Goal: Transaction & Acquisition: Purchase product/service

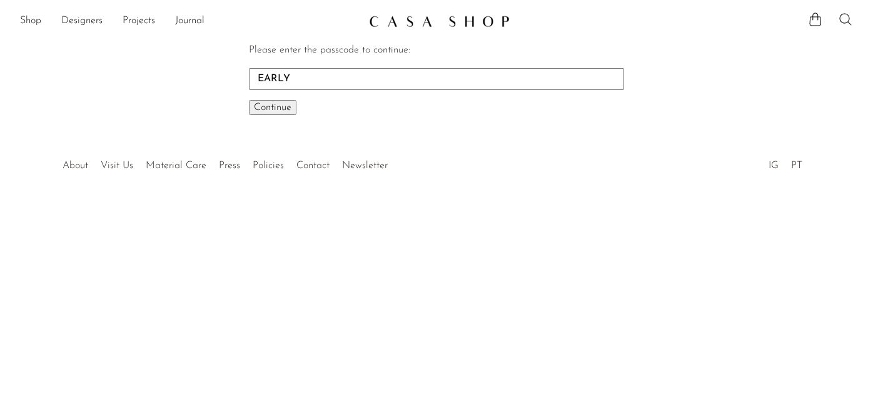
type input "EARLY"
click at [249, 100] on button "Continue One moment..." at bounding box center [273, 107] width 48 height 15
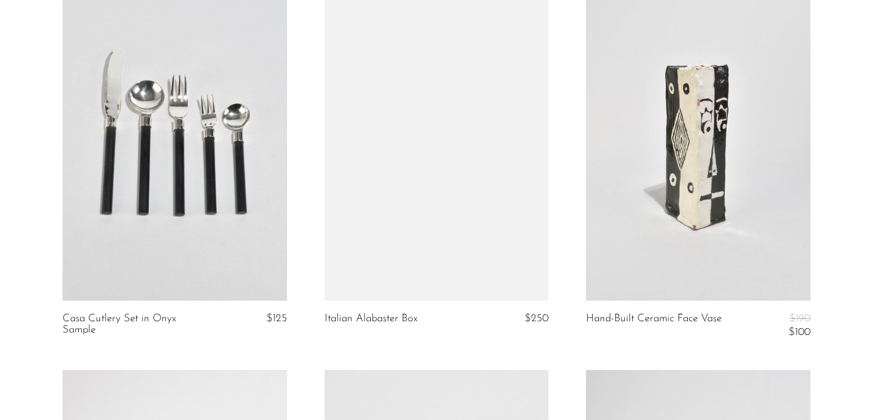
scroll to position [1268, 0]
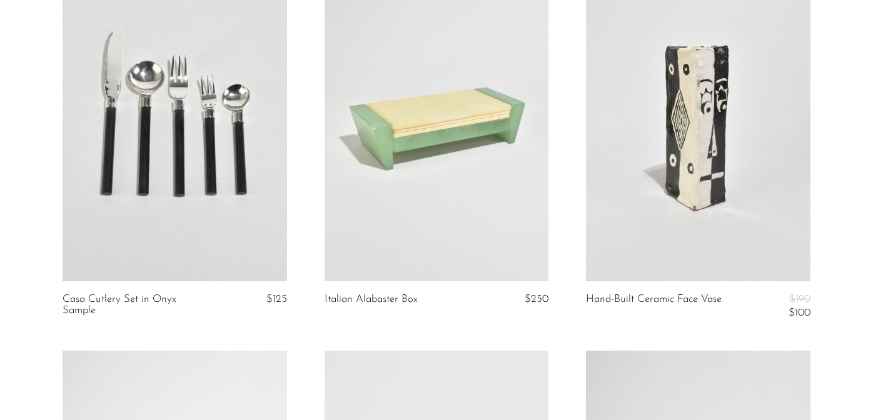
click at [712, 139] on link at bounding box center [698, 124] width 225 height 314
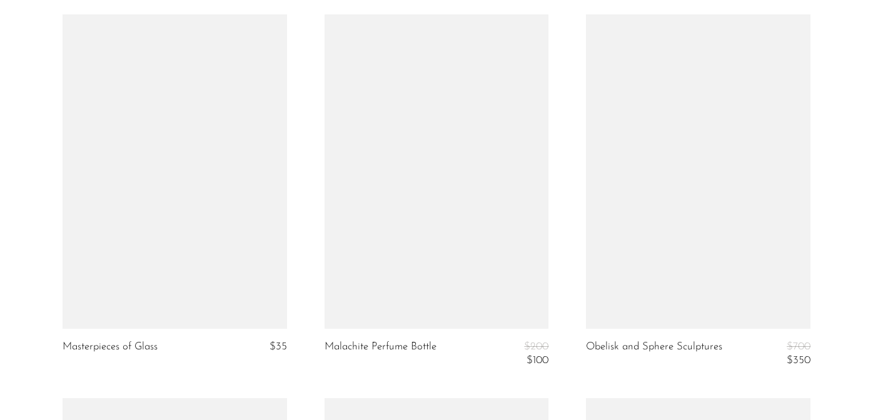
scroll to position [2355, 0]
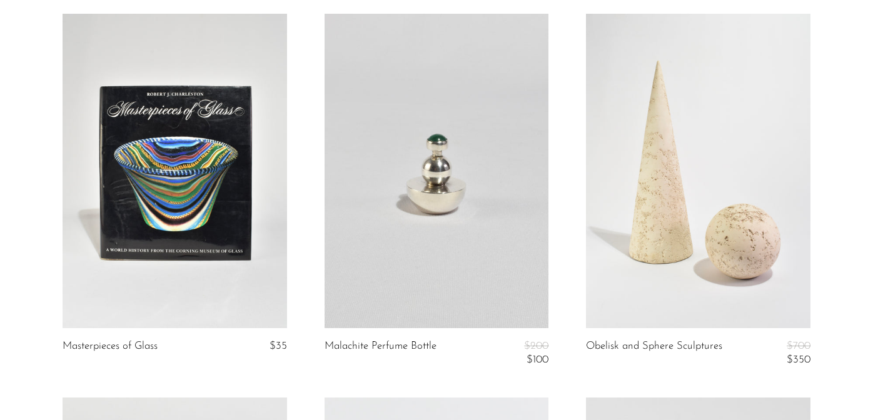
click at [410, 151] on link at bounding box center [437, 171] width 225 height 314
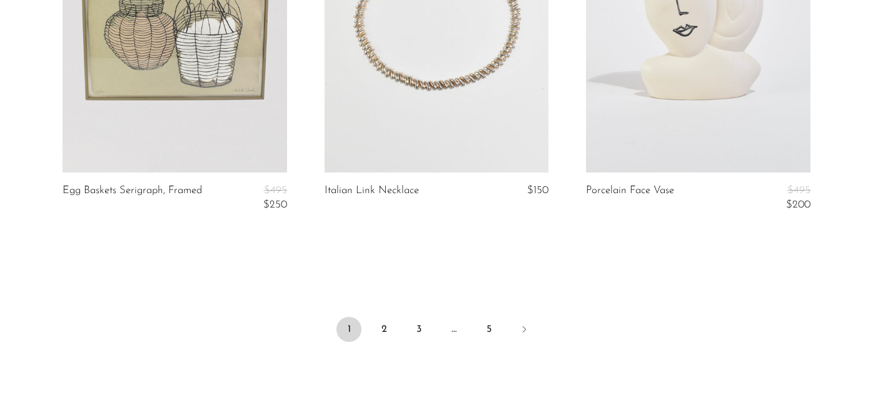
scroll to position [4423, 0]
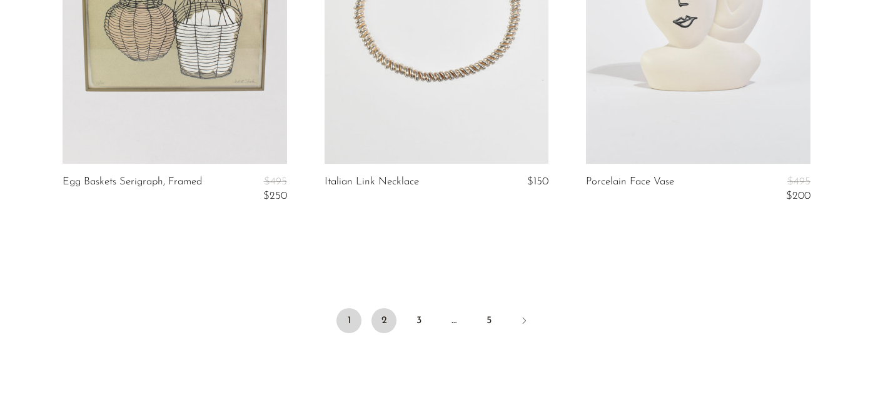
click at [382, 323] on link "2" at bounding box center [384, 320] width 25 height 25
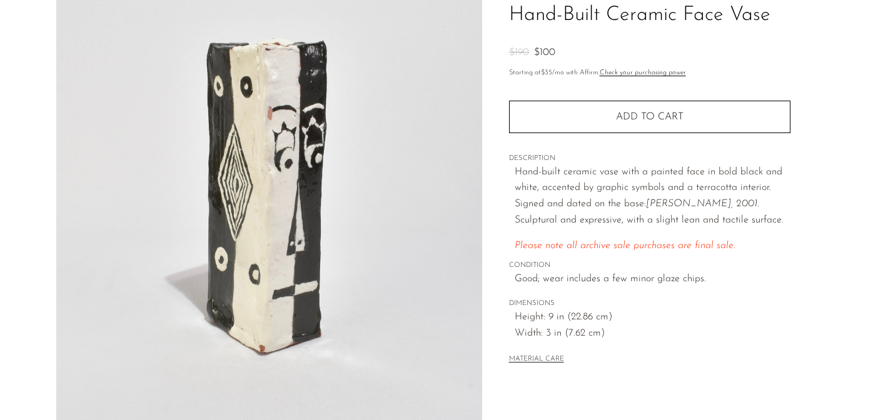
scroll to position [109, 0]
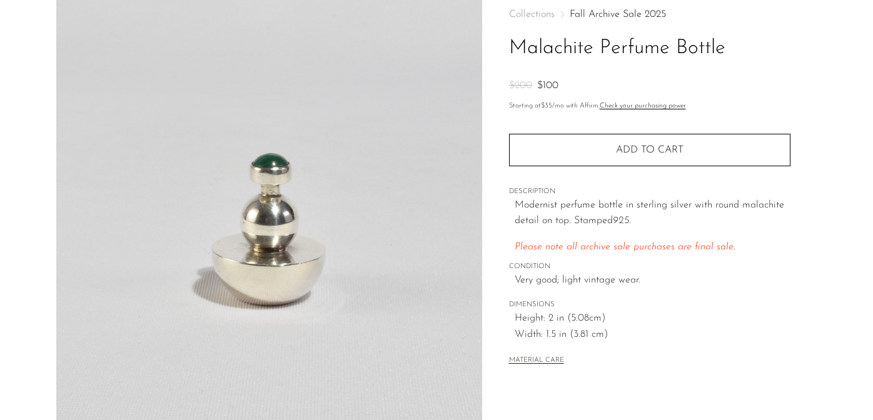
scroll to position [83, 0]
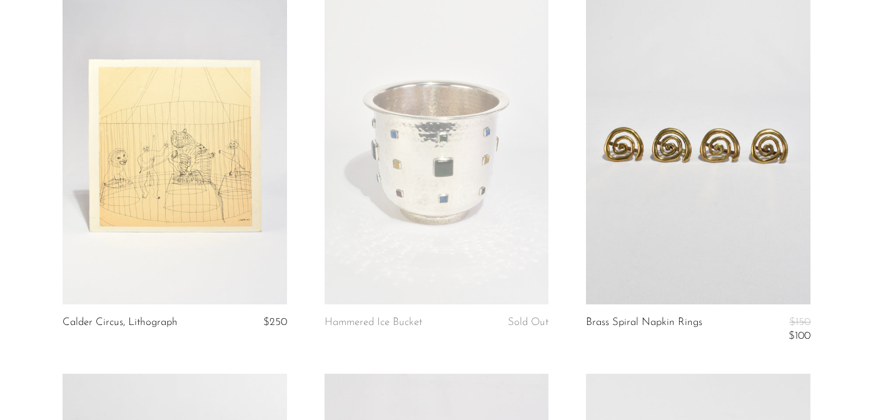
scroll to position [129, 0]
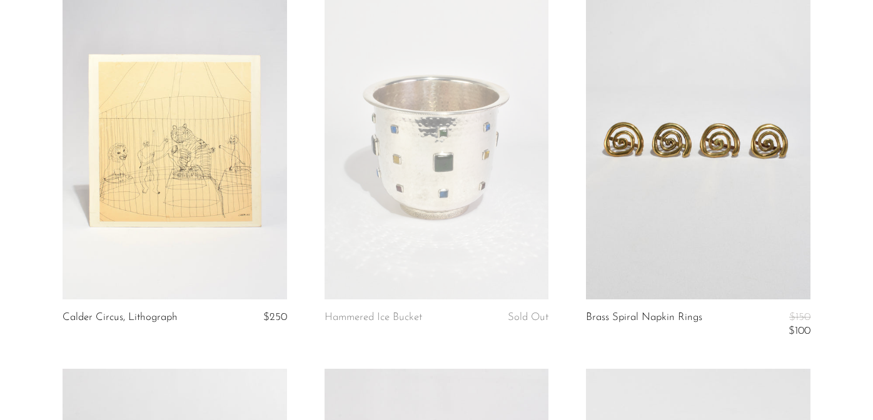
click at [223, 180] on link at bounding box center [175, 143] width 225 height 314
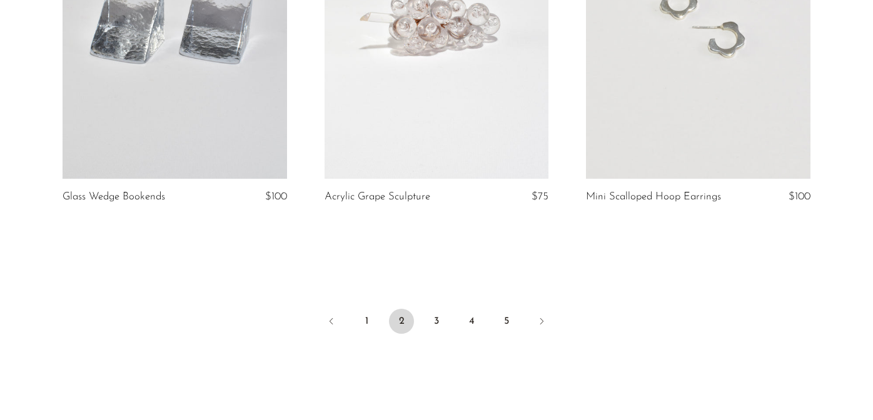
scroll to position [4388, 0]
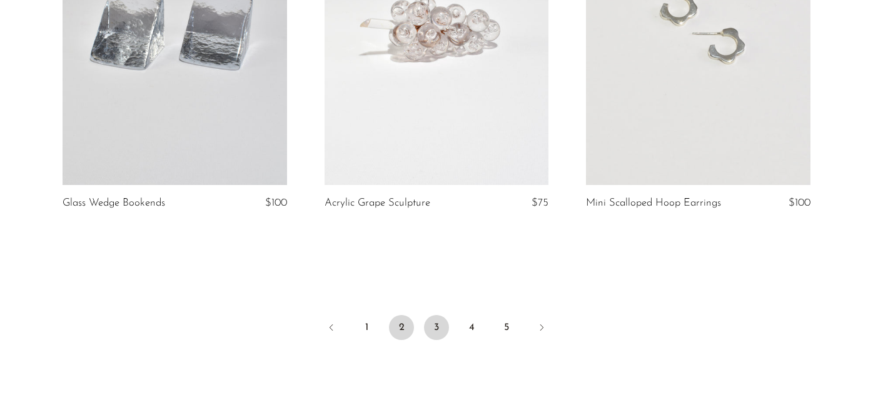
click at [437, 327] on link "3" at bounding box center [436, 327] width 25 height 25
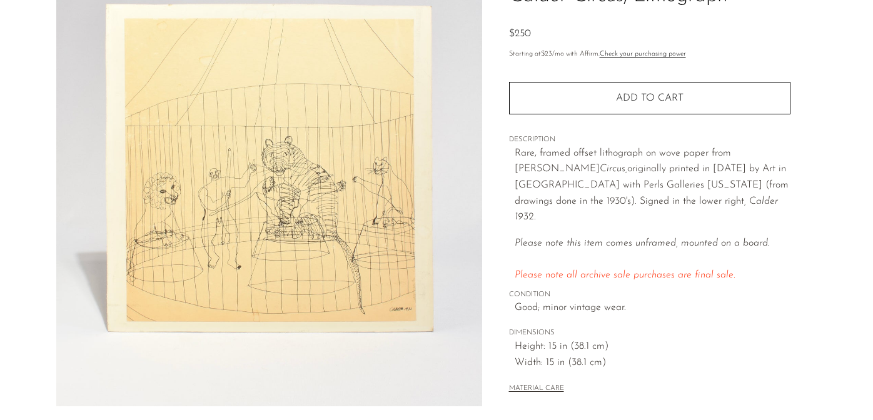
scroll to position [121, 0]
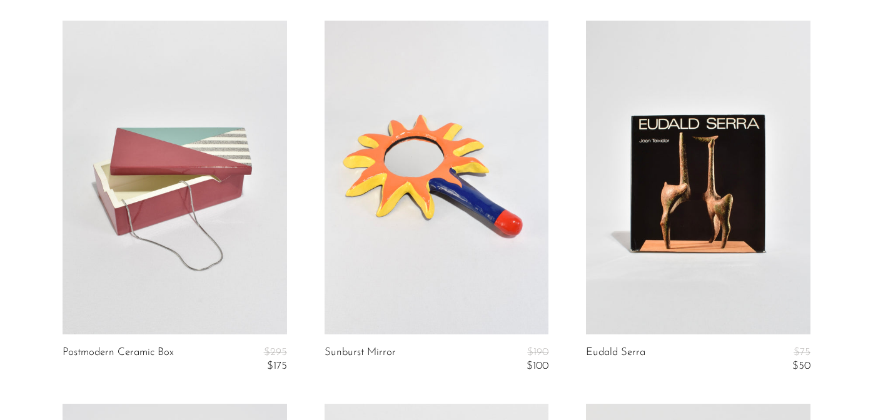
scroll to position [107, 0]
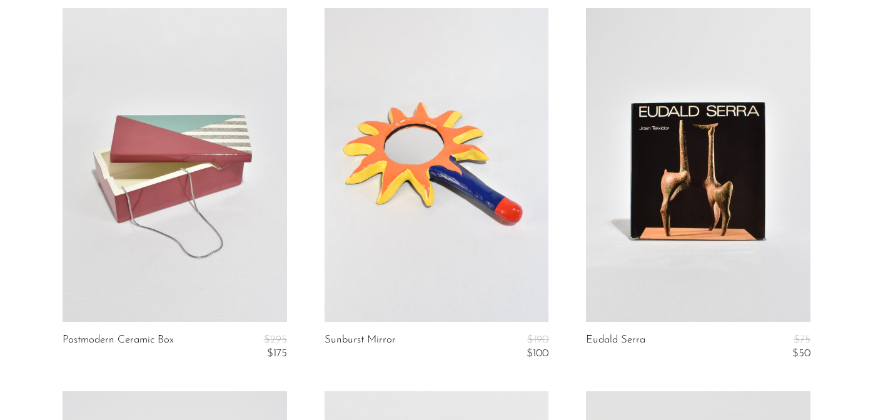
click at [391, 203] on link at bounding box center [437, 165] width 225 height 314
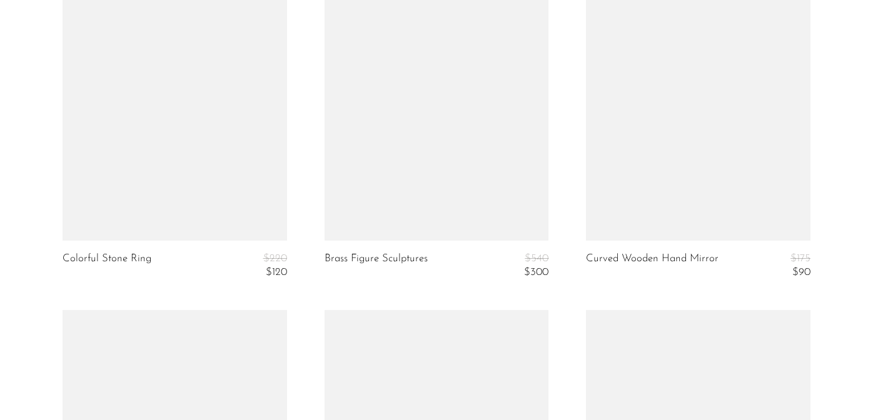
scroll to position [4004, 0]
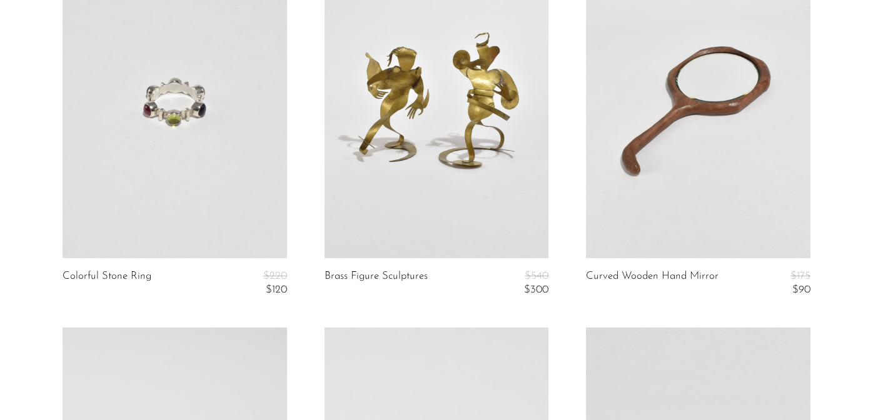
click at [699, 132] on link at bounding box center [698, 101] width 225 height 314
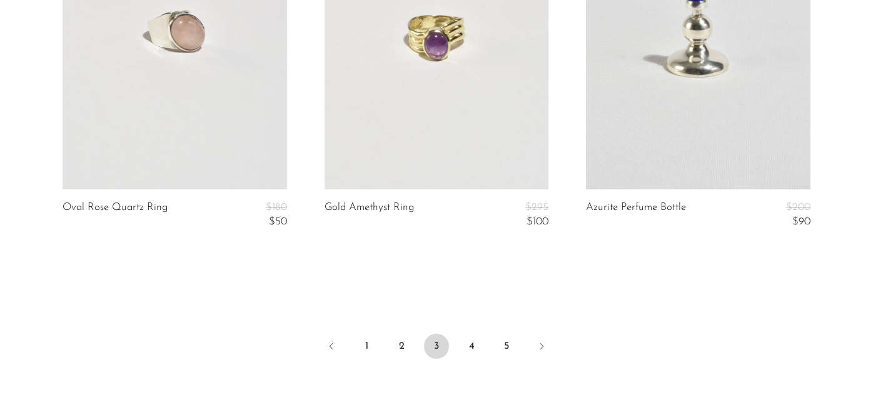
scroll to position [4459, 0]
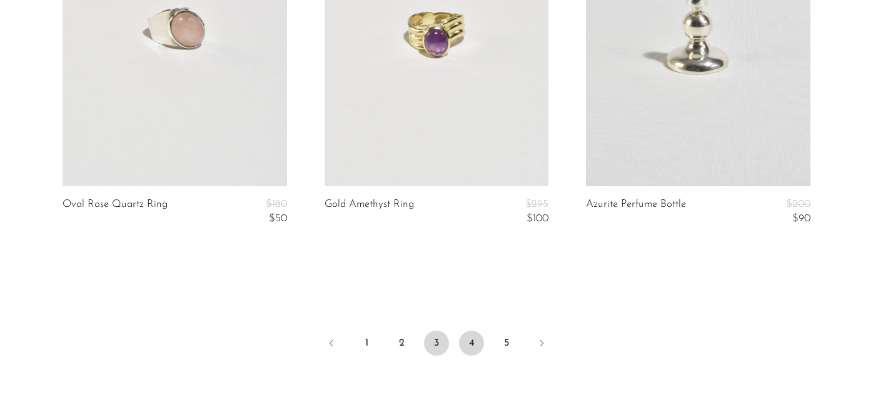
click at [467, 352] on link "4" at bounding box center [471, 343] width 25 height 25
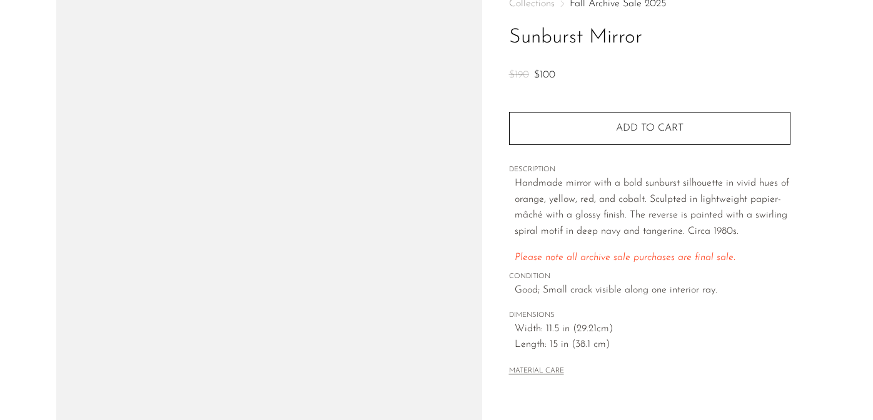
scroll to position [98, 0]
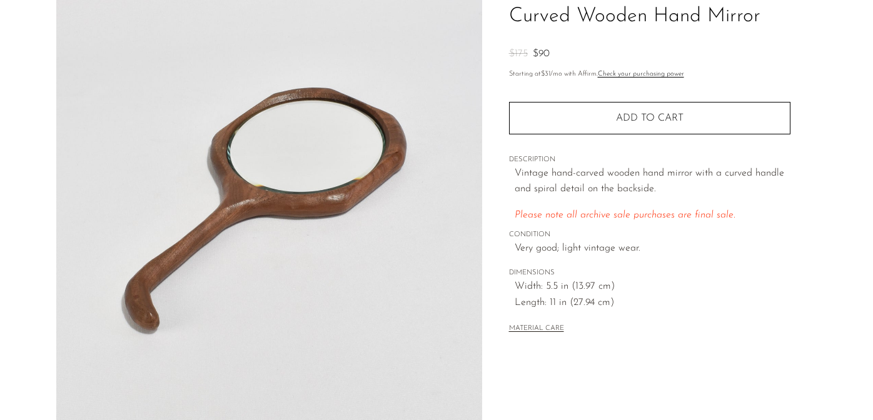
scroll to position [101, 0]
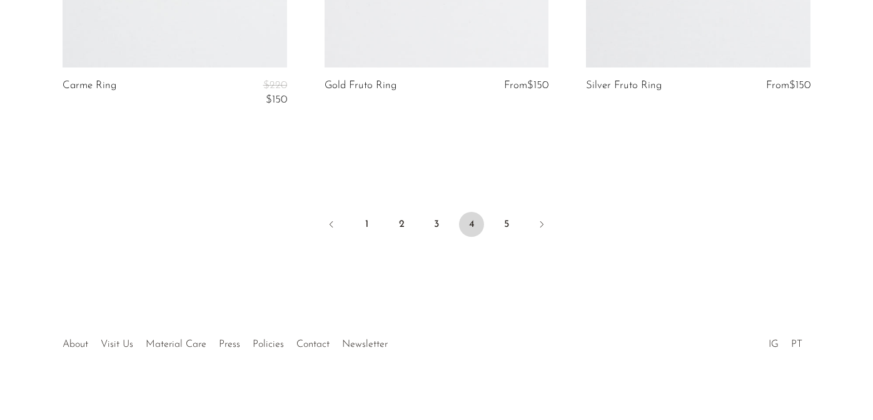
scroll to position [4589, 0]
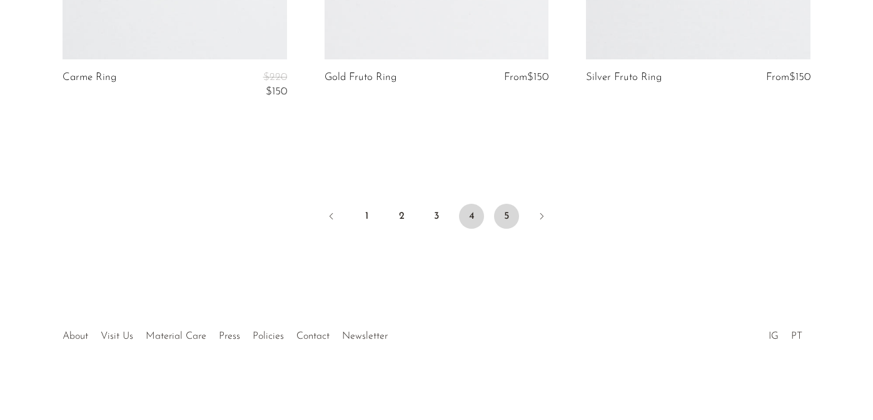
click at [505, 221] on link "5" at bounding box center [506, 216] width 25 height 25
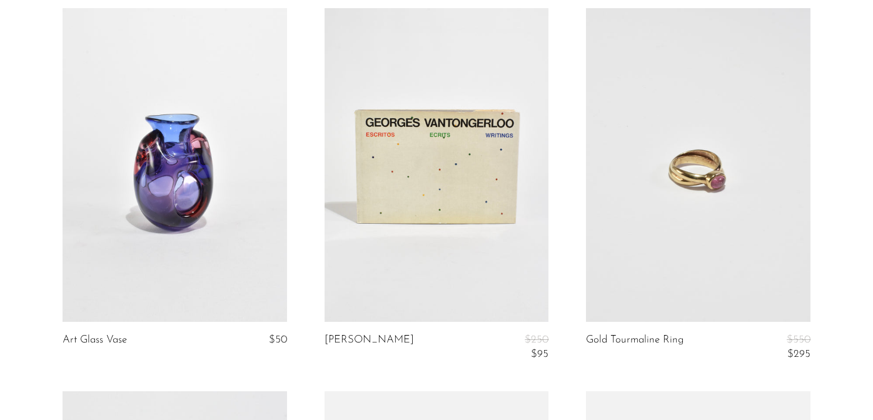
scroll to position [462, 0]
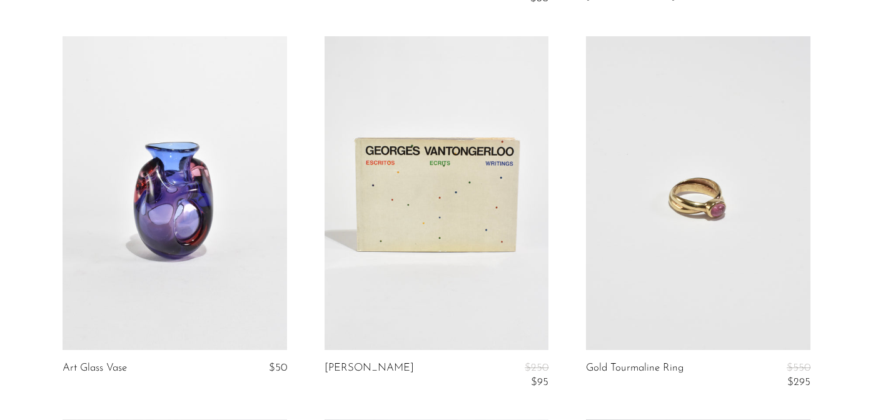
click at [744, 233] on link at bounding box center [698, 193] width 225 height 314
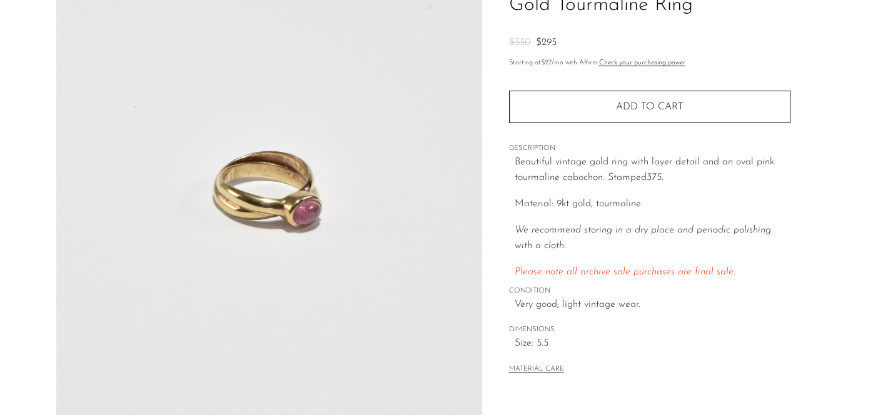
scroll to position [114, 0]
